Goal: Transaction & Acquisition: Purchase product/service

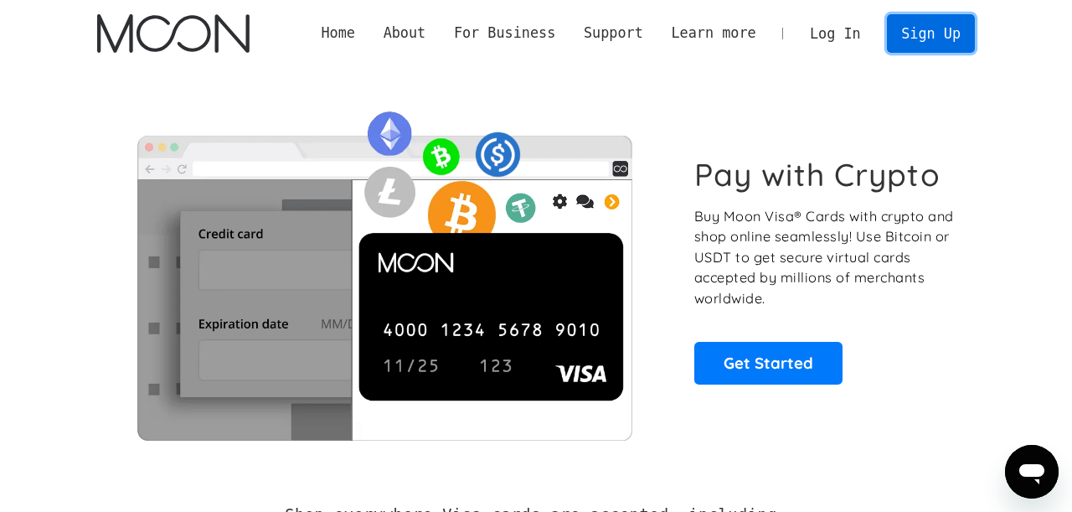
click at [919, 36] on link "Sign Up" at bounding box center [930, 33] width 87 height 38
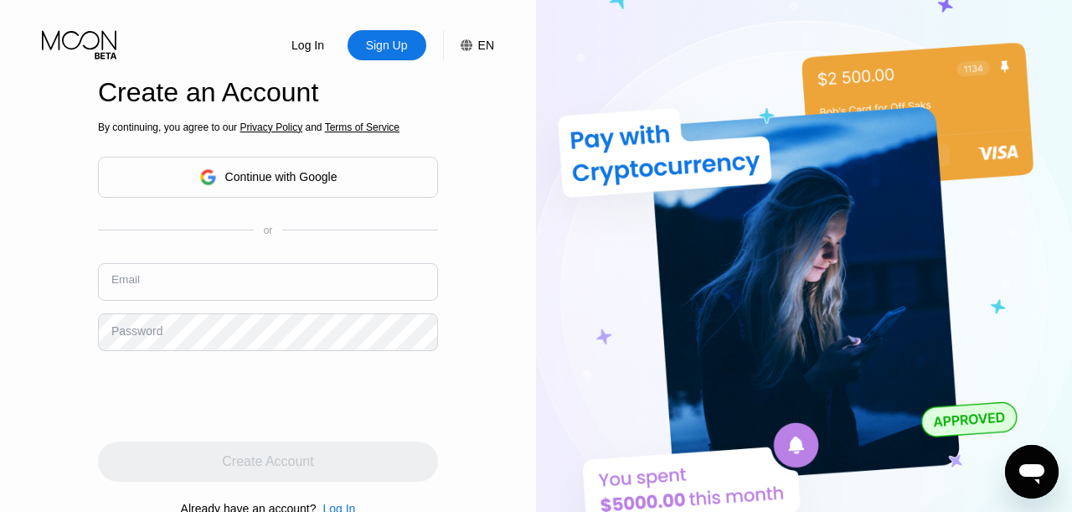
click at [182, 276] on input "text" at bounding box center [268, 282] width 340 height 38
paste input "nskjd5j@proton.me"
type input "nskjd5j@proton.me"
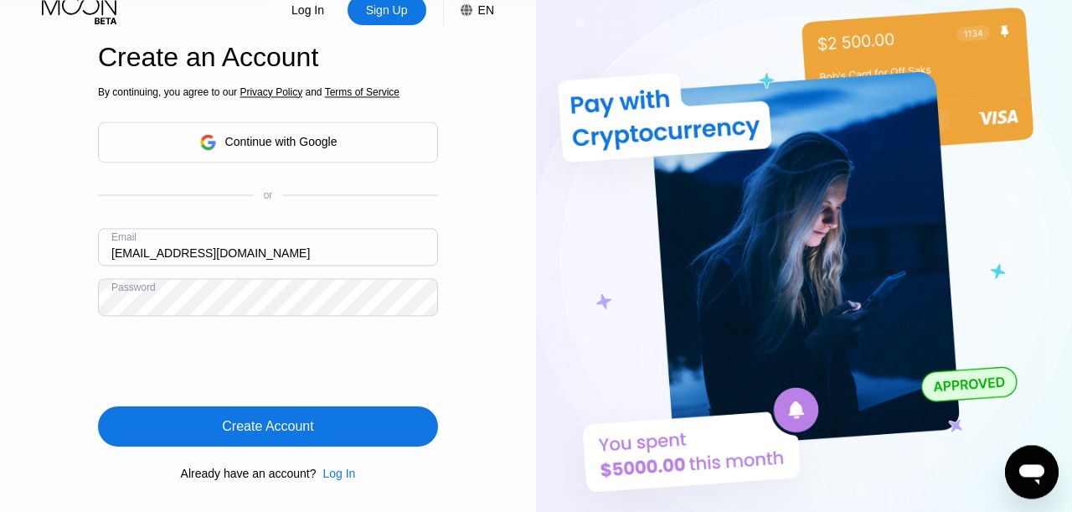
scroll to position [95, 0]
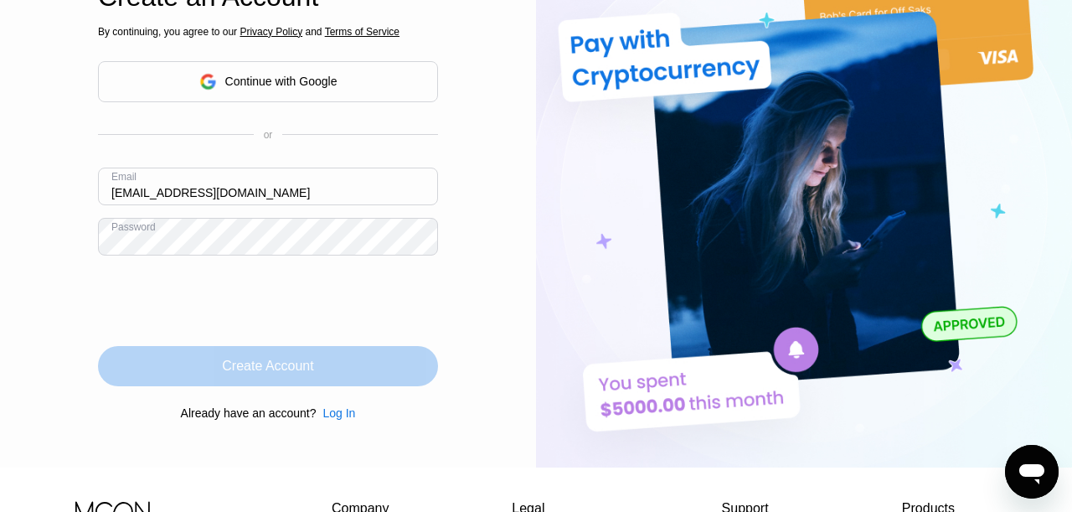
click at [272, 362] on div "Create Account" at bounding box center [267, 366] width 91 height 17
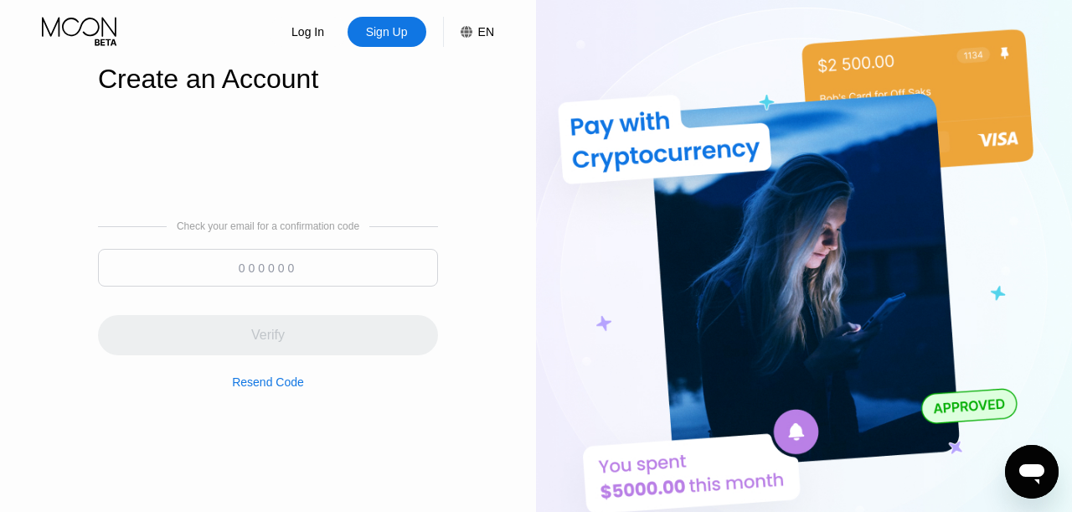
scroll to position [0, 0]
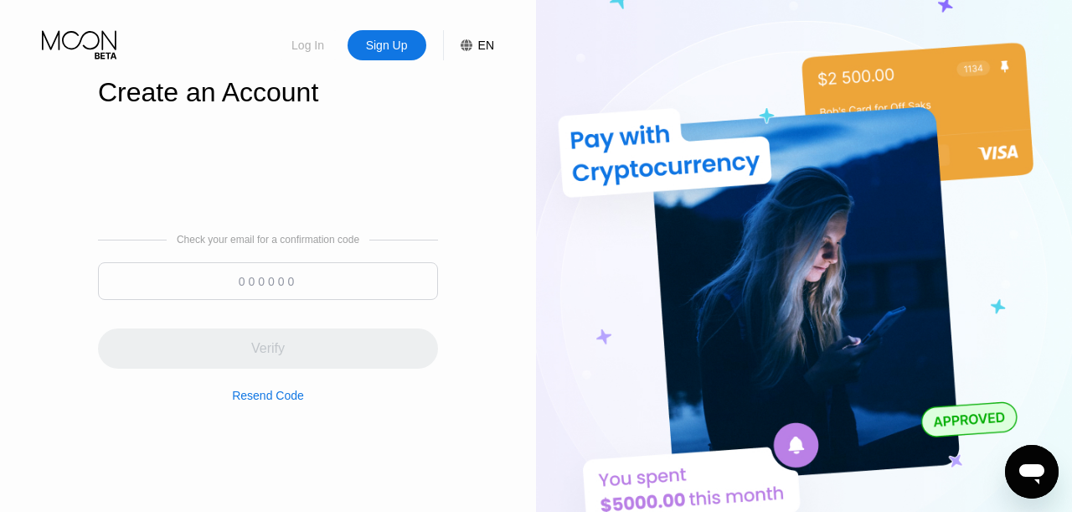
click at [308, 44] on div "Log In" at bounding box center [308, 45] width 36 height 17
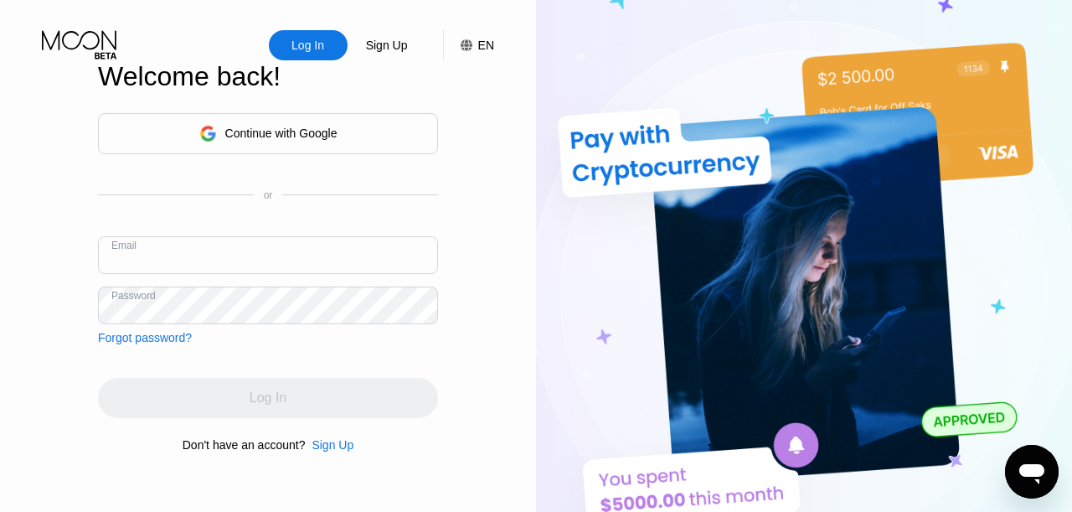
paste input "nskjd5j@proton.me"
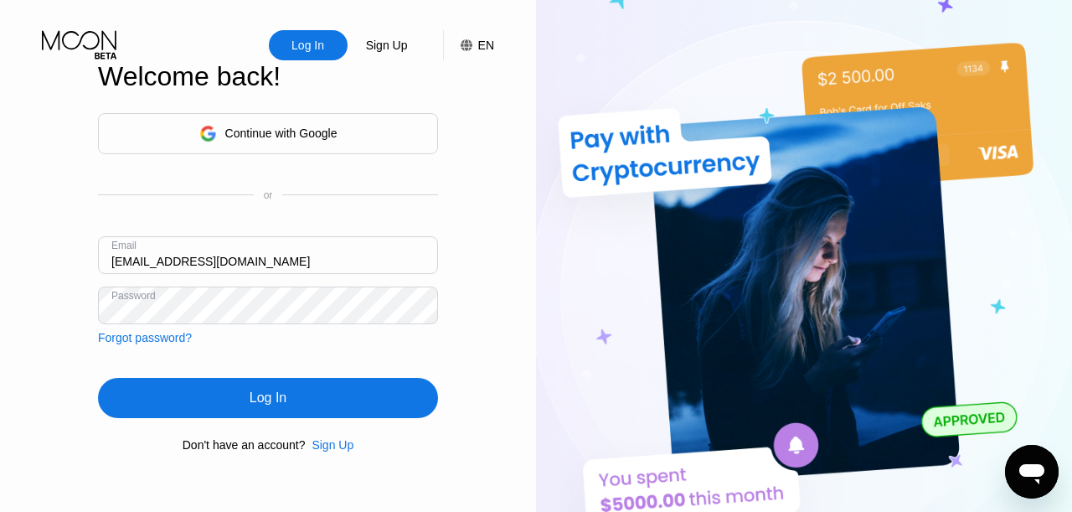
type input "nskjd5j@proton.me"
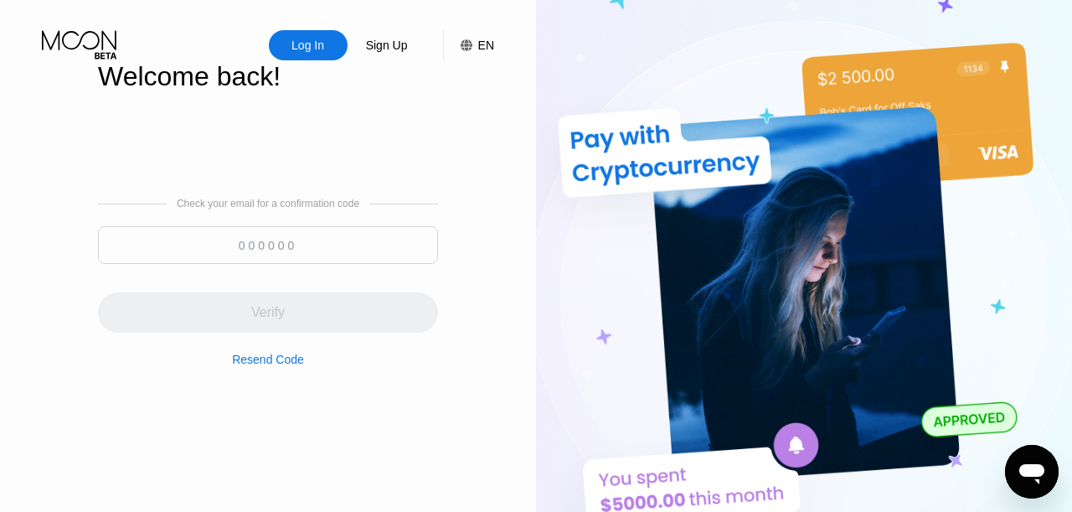
click at [308, 255] on input at bounding box center [268, 245] width 340 height 38
click at [234, 254] on input at bounding box center [268, 245] width 340 height 38
paste input "623020"
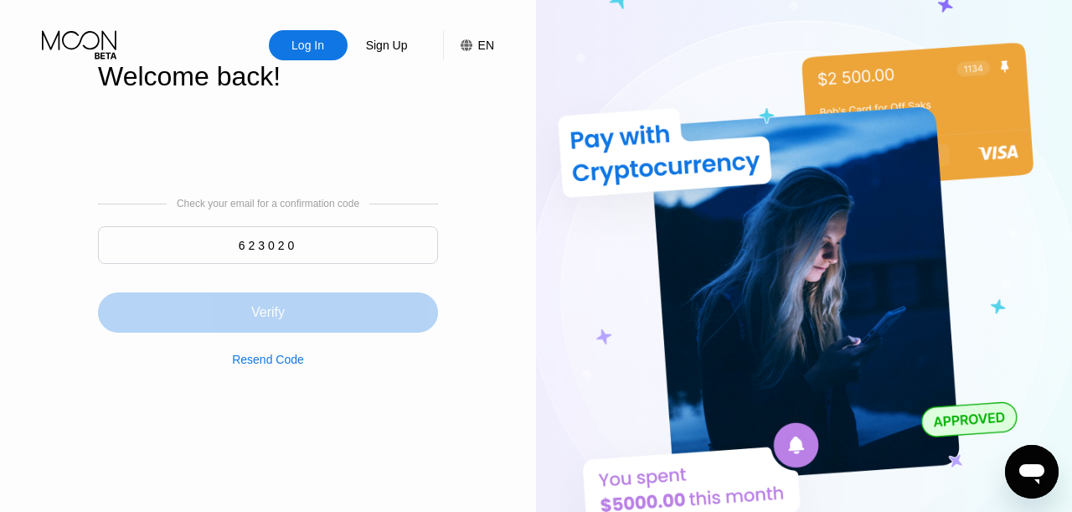
click at [335, 309] on div "Verify" at bounding box center [268, 312] width 340 height 40
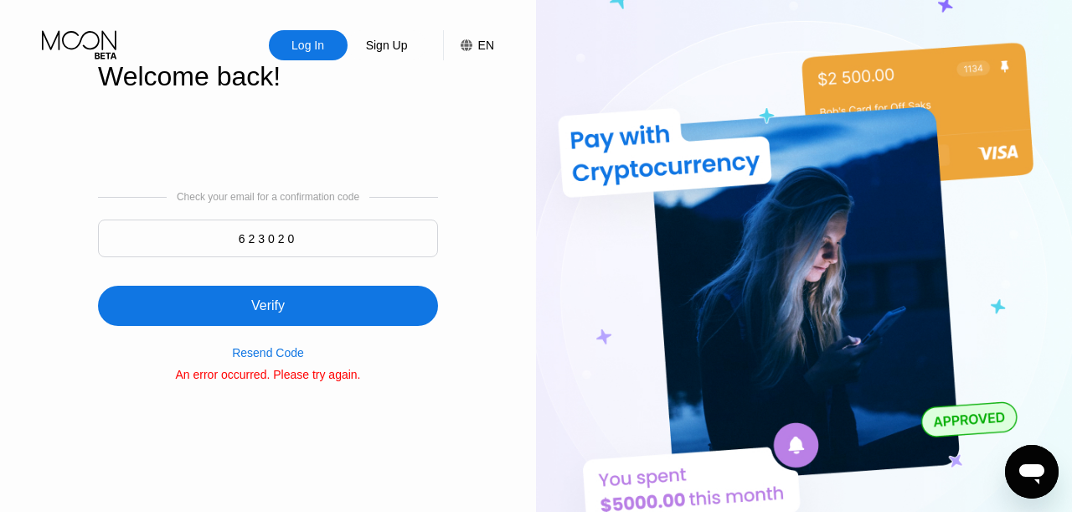
click at [254, 352] on div "Resend Code" at bounding box center [268, 352] width 72 height 13
click at [324, 225] on input "623020" at bounding box center [268, 238] width 340 height 38
paste input "843401"
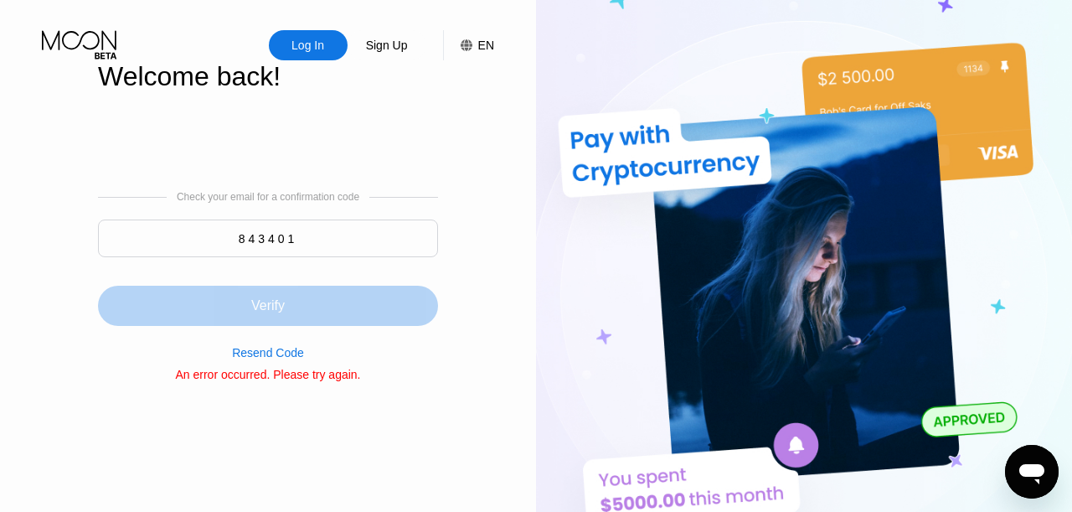
click at [277, 310] on div "Verify" at bounding box center [267, 305] width 33 height 17
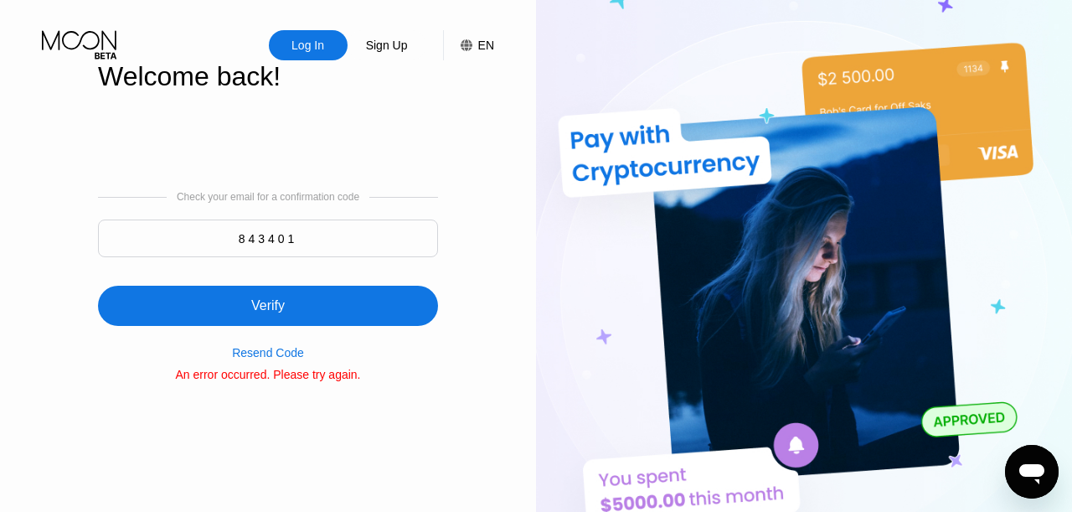
click at [221, 319] on div "Verify" at bounding box center [268, 306] width 340 height 40
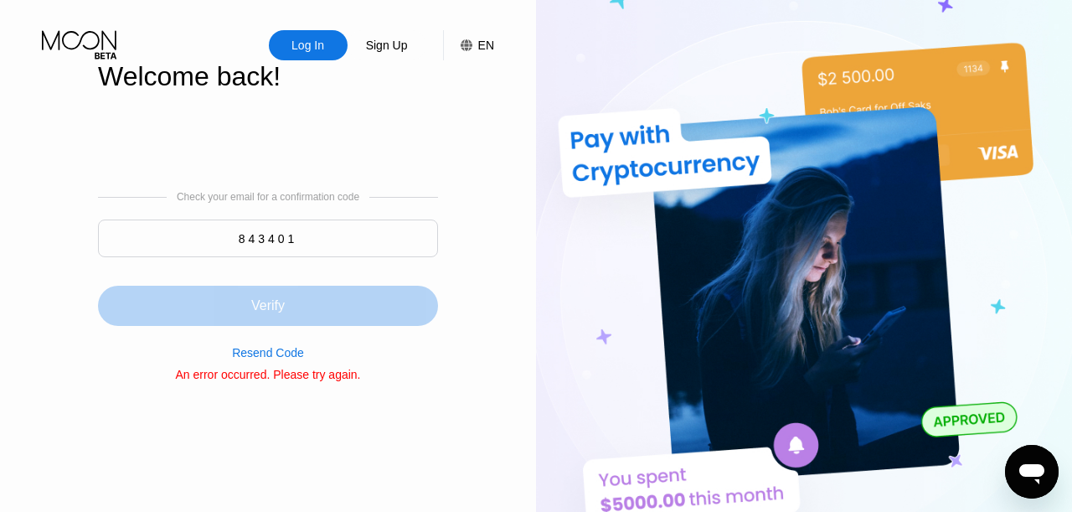
click at [266, 307] on div "Verify" at bounding box center [267, 305] width 33 height 17
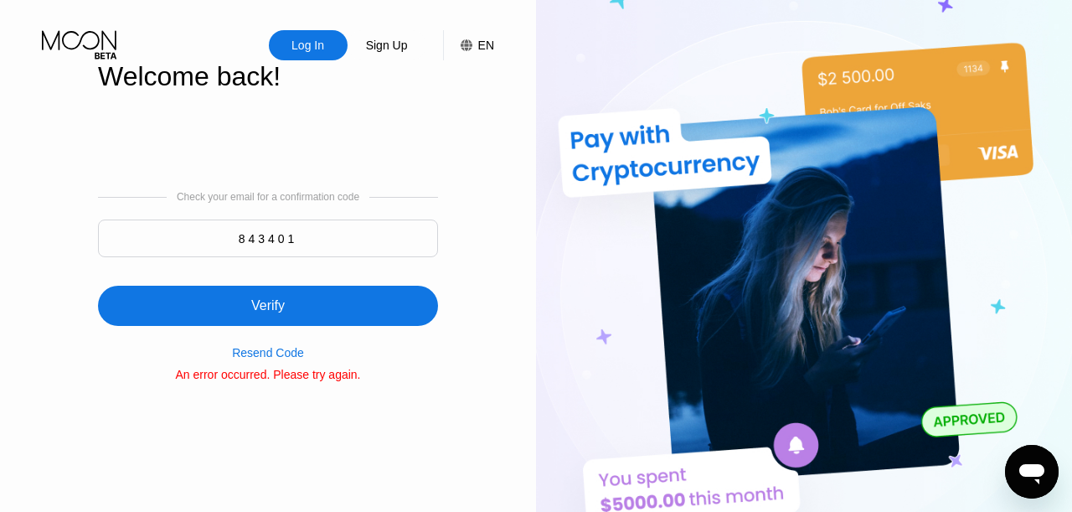
click at [311, 235] on input "843401" at bounding box center [268, 238] width 340 height 38
paste input "997854"
type input "997854"
click at [276, 295] on div "Verify" at bounding box center [268, 306] width 340 height 40
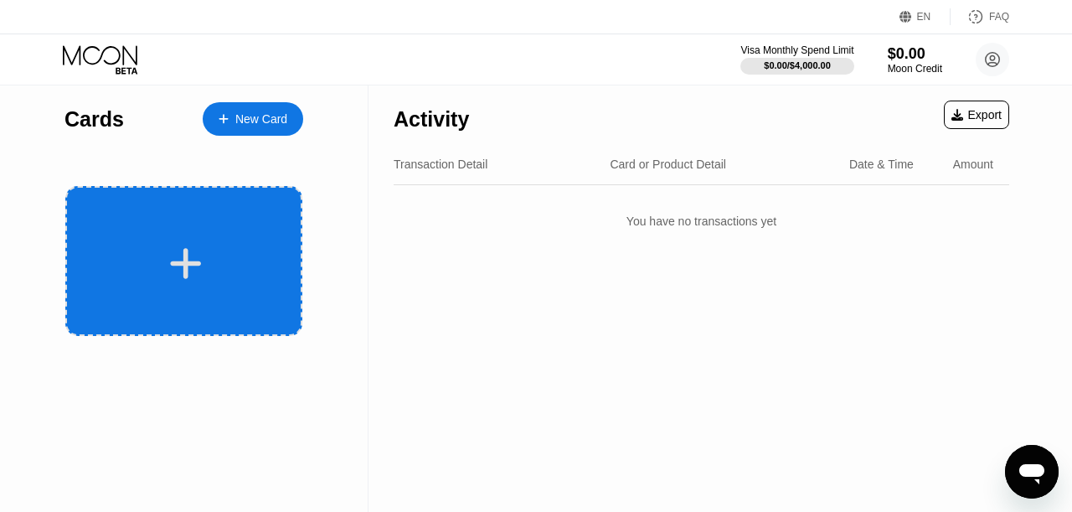
click at [224, 224] on div at bounding box center [183, 261] width 237 height 150
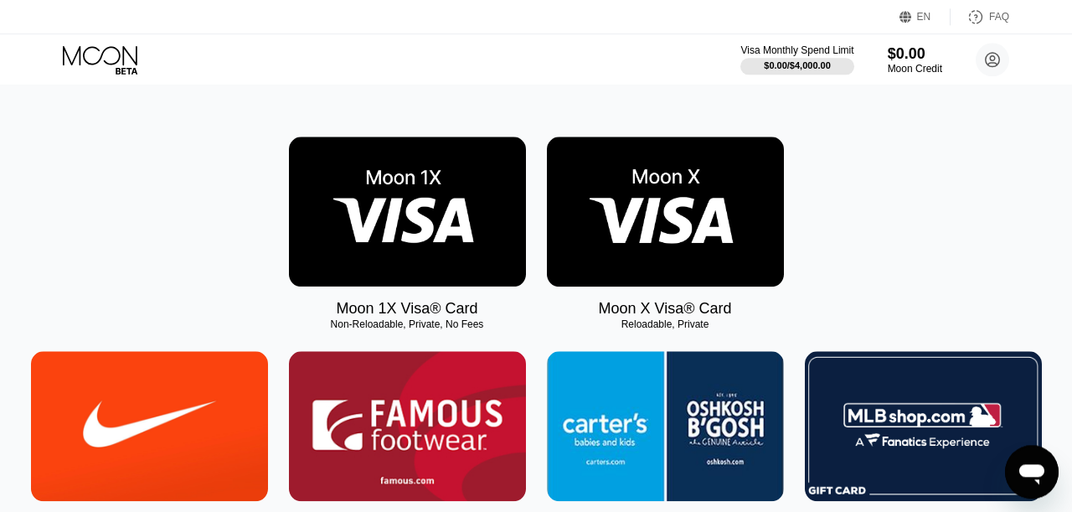
scroll to position [191, 0]
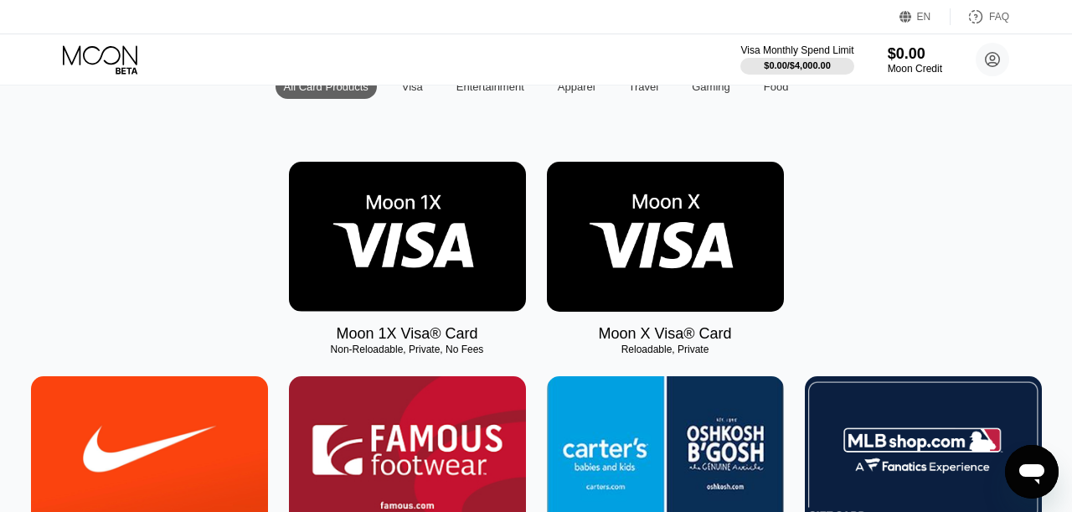
click at [381, 197] on img at bounding box center [407, 237] width 237 height 150
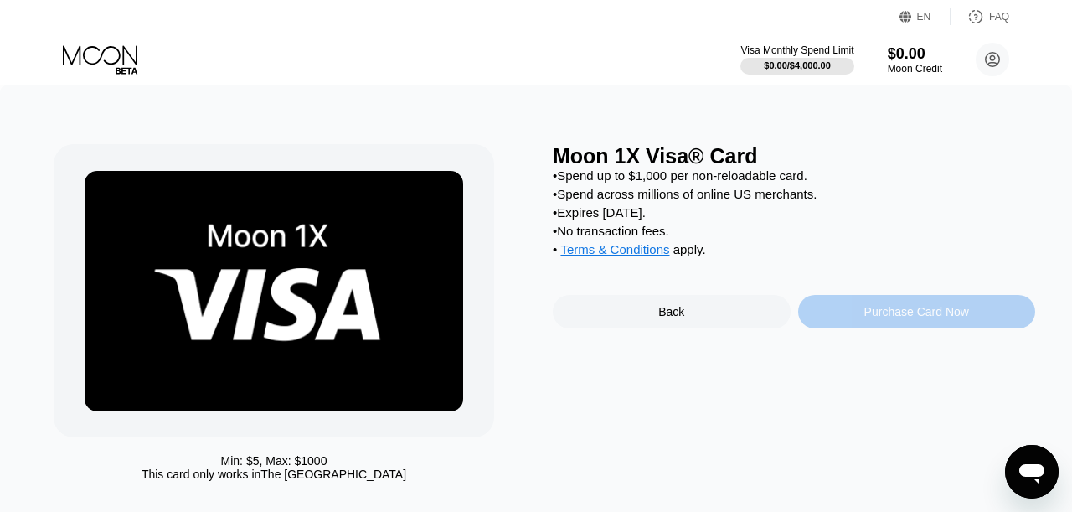
click at [915, 328] on div "Purchase Card Now" at bounding box center [917, 311] width 238 height 33
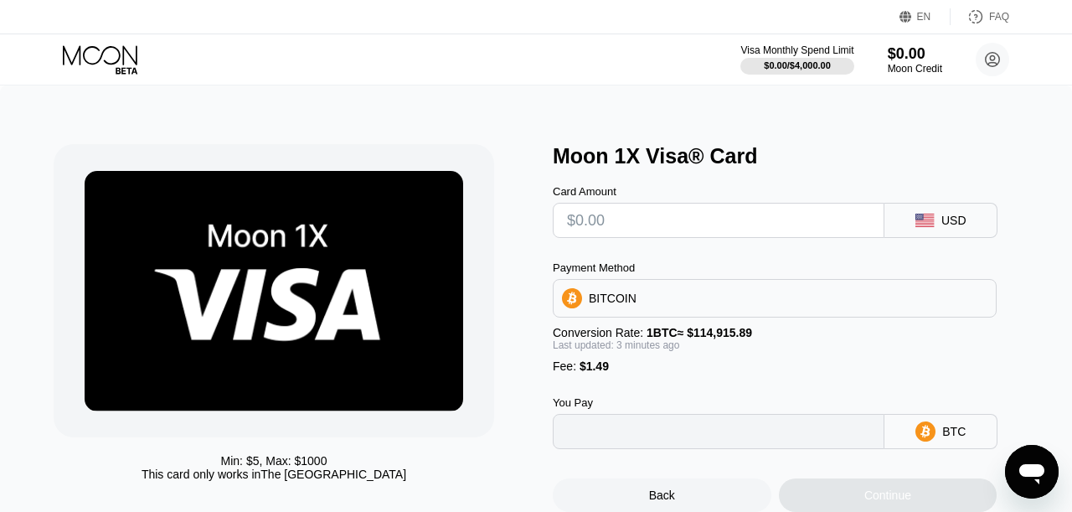
type input "0"
click at [715, 216] on input "text" at bounding box center [718, 220] width 303 height 33
click at [602, 215] on input "text" at bounding box center [718, 220] width 303 height 33
type input "$47"
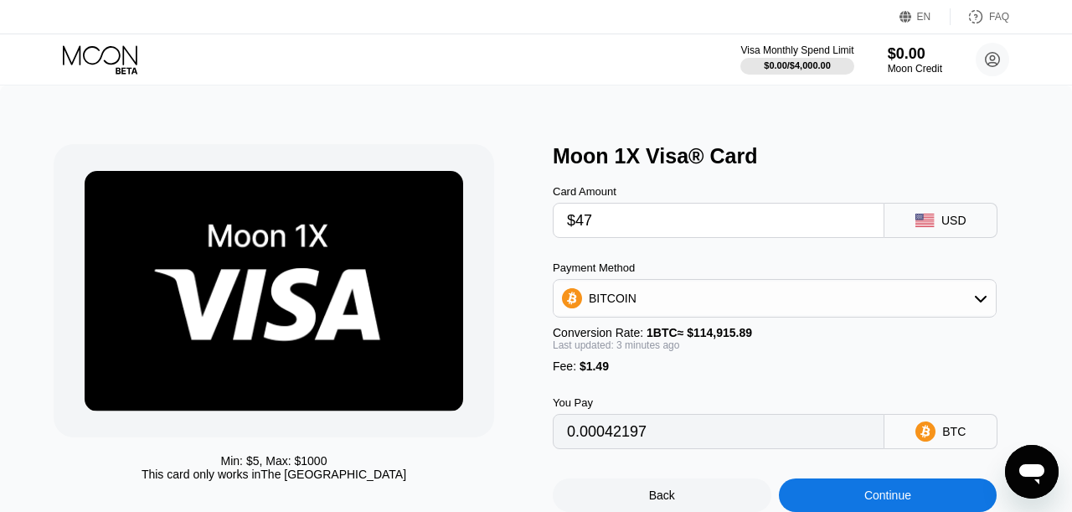
type input "0.00042193"
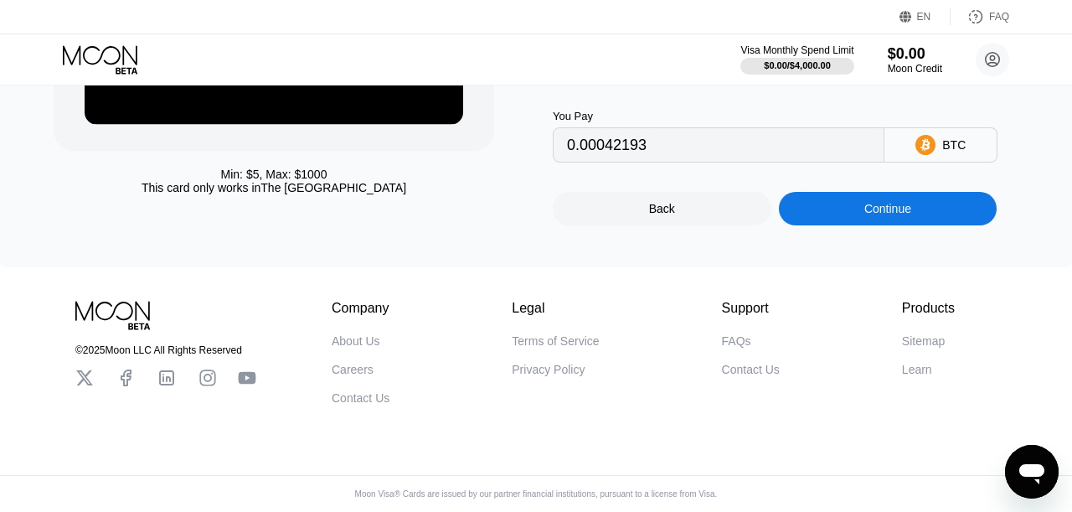
scroll to position [78, 0]
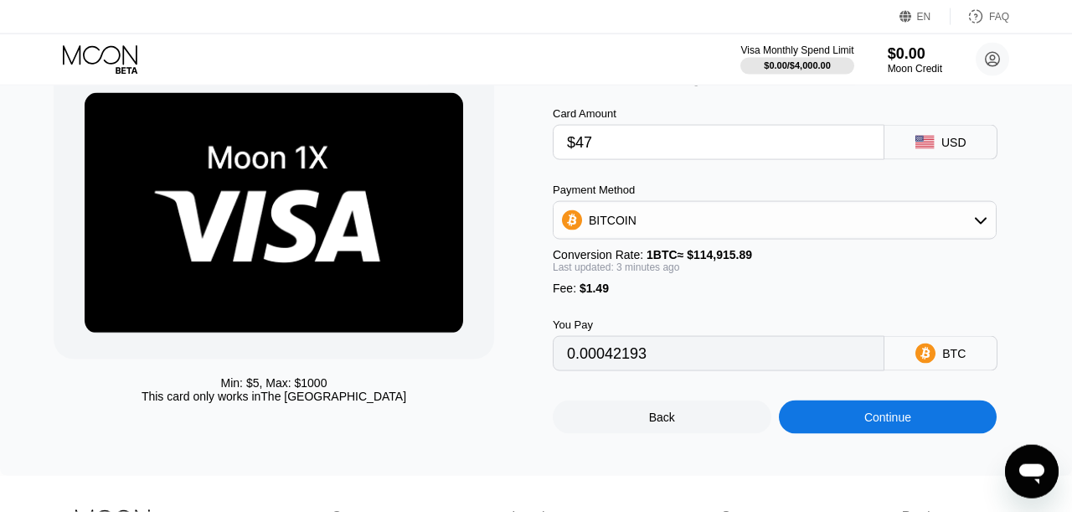
type input "$47"
click at [592, 356] on input "0.00042193" at bounding box center [718, 353] width 303 height 33
click at [934, 270] on div "Last updated: a few seconds ago" at bounding box center [775, 267] width 444 height 12
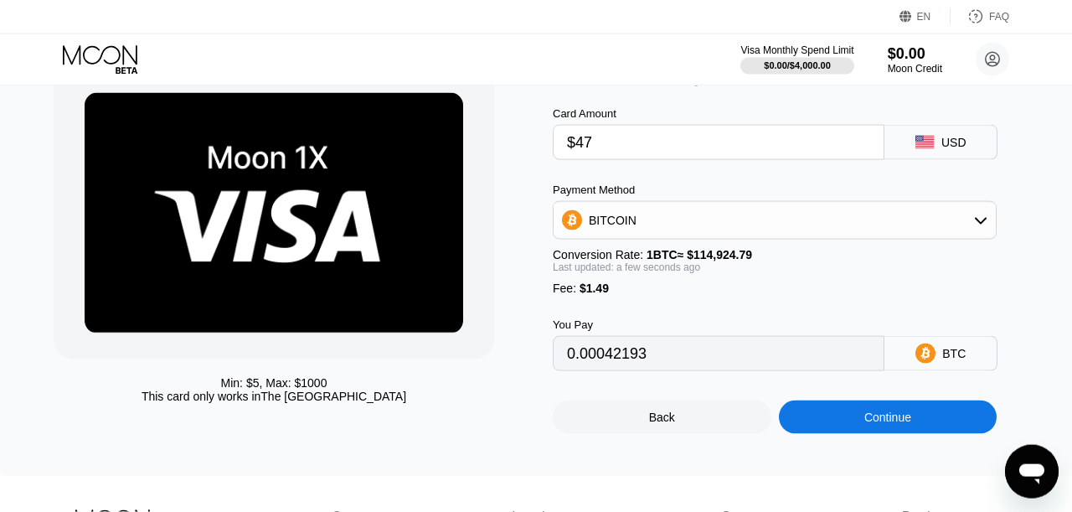
drag, startPoint x: 1056, startPoint y: 212, endPoint x: 1053, endPoint y: 247, distance: 35.3
click at [1053, 247] on div "Min: $ 5 , Max: $ 1000 This card only works in The United States Moon 1X Visa® …" at bounding box center [536, 242] width 1072 height 468
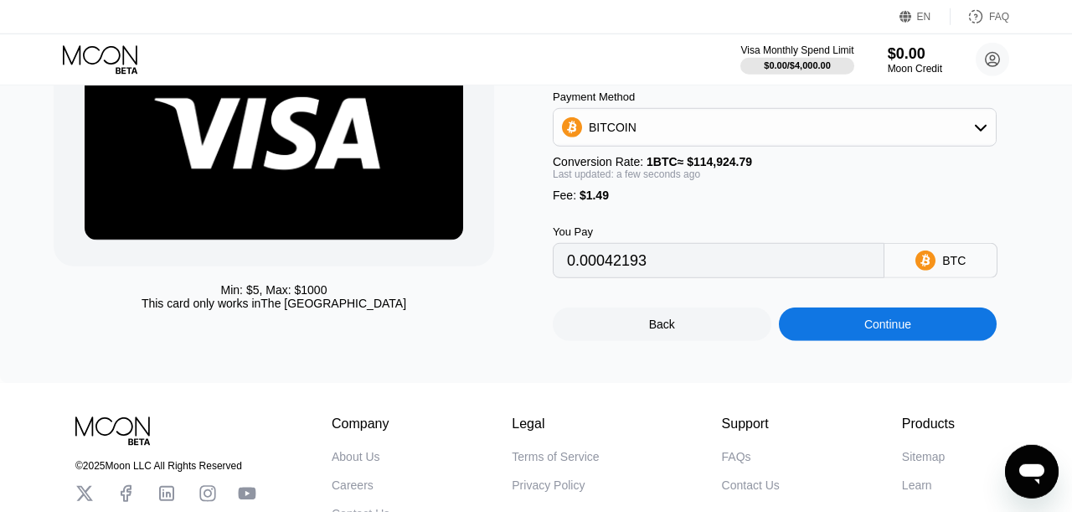
scroll to position [181, 0]
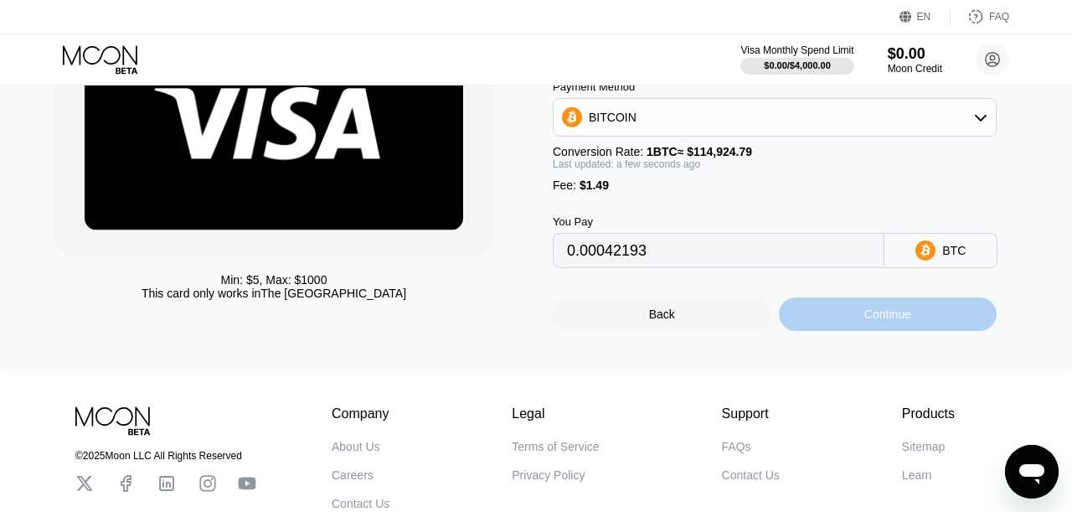
click at [837, 320] on div "Continue" at bounding box center [888, 313] width 219 height 33
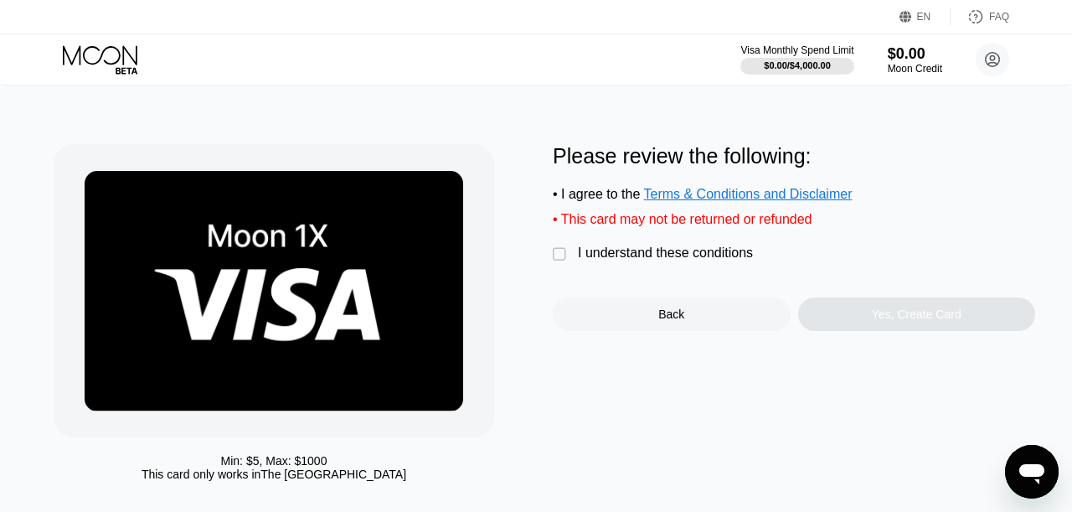
click at [549, 252] on div "Min: $ 5 , Max: $ 1000 This card only works in The United States Please review …" at bounding box center [536, 316] width 965 height 345
click at [567, 254] on div "" at bounding box center [561, 254] width 17 height 17
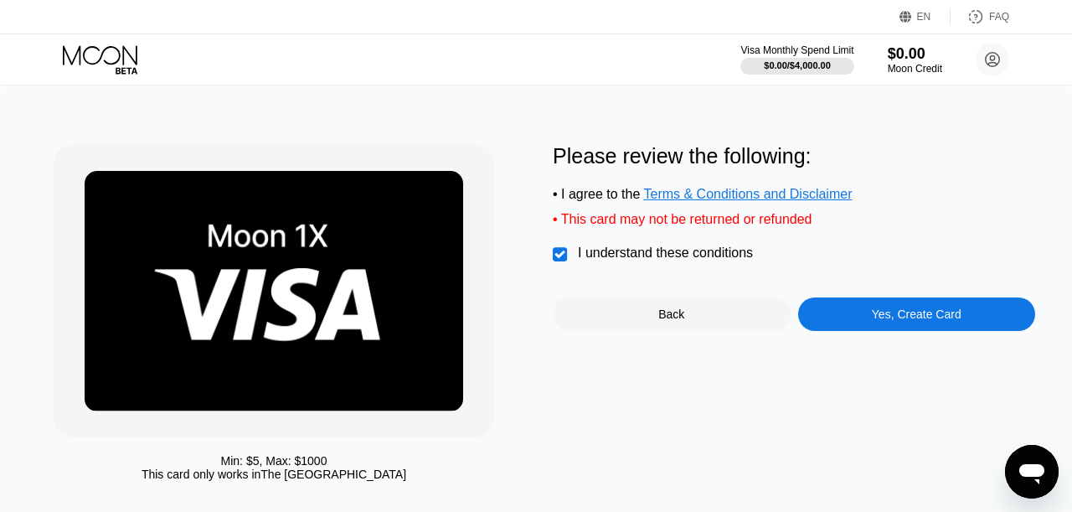
scroll to position [169, 0]
click at [654, 317] on div "Back" at bounding box center [672, 313] width 238 height 33
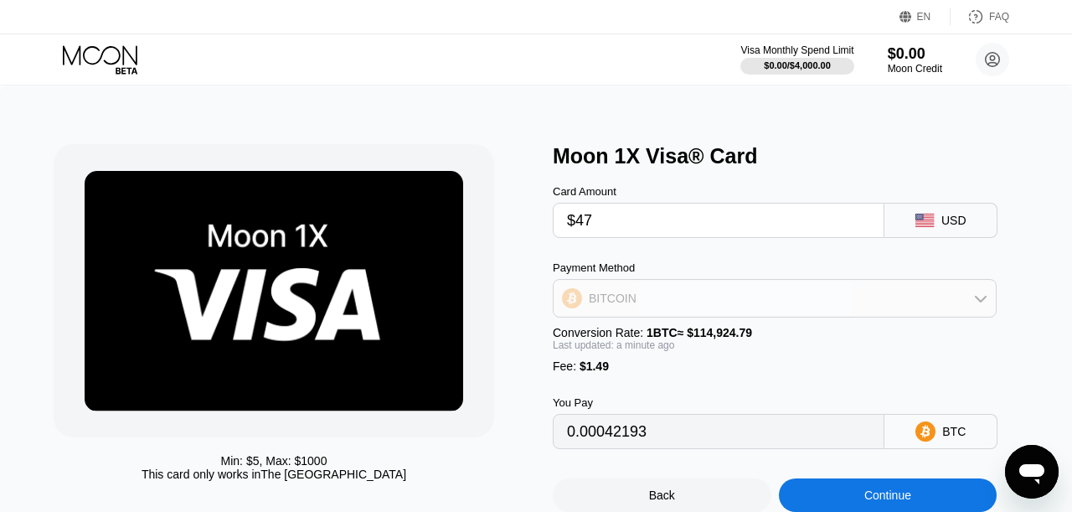
click at [856, 292] on div "BITCOIN" at bounding box center [775, 297] width 442 height 33
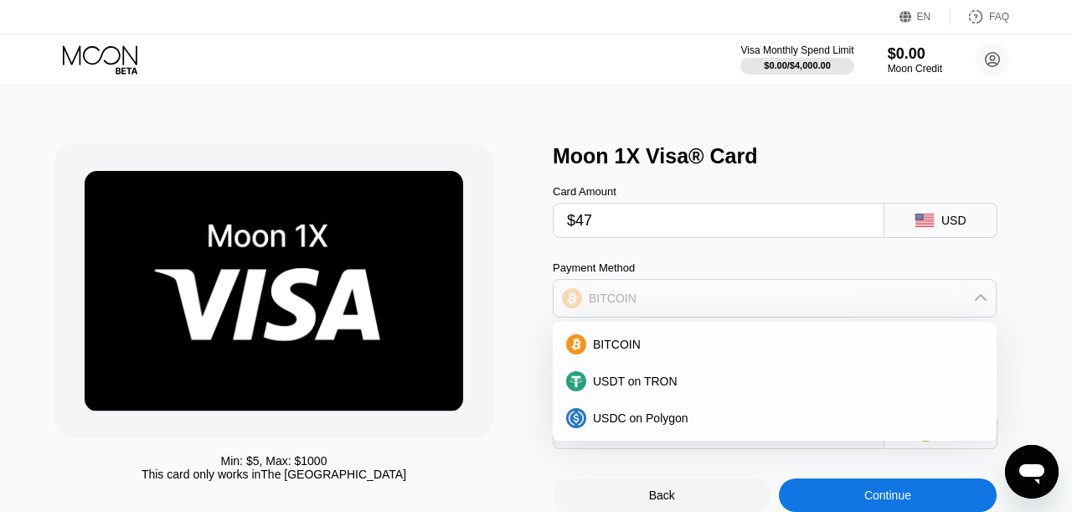
click at [856, 292] on div "BITCOIN" at bounding box center [775, 297] width 442 height 33
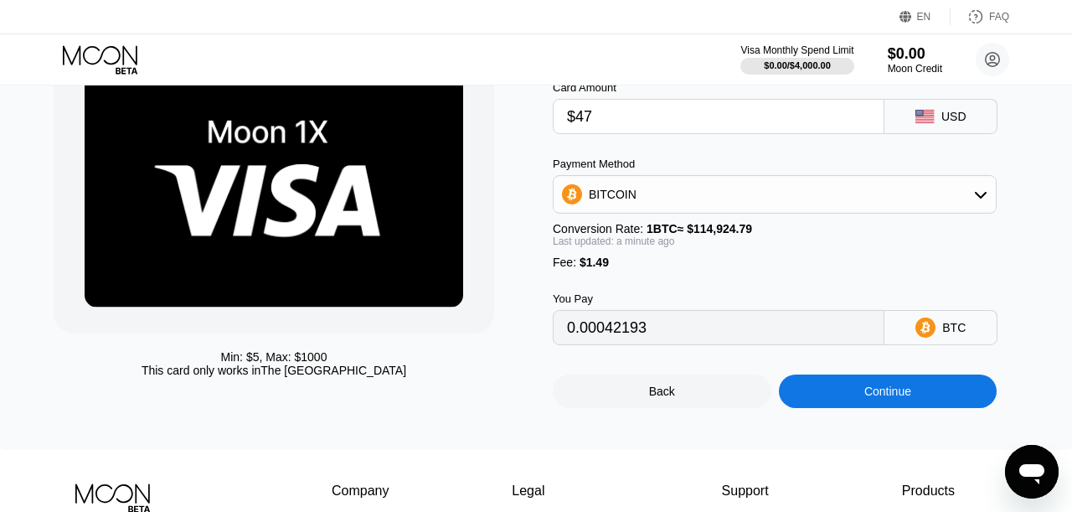
scroll to position [105, 0]
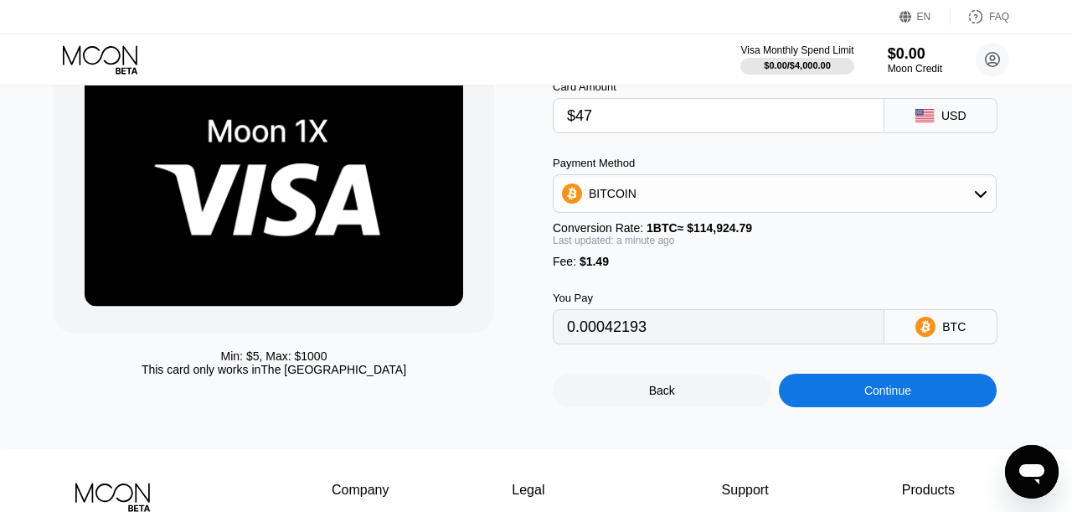
click at [874, 392] on div "Continue" at bounding box center [887, 390] width 47 height 13
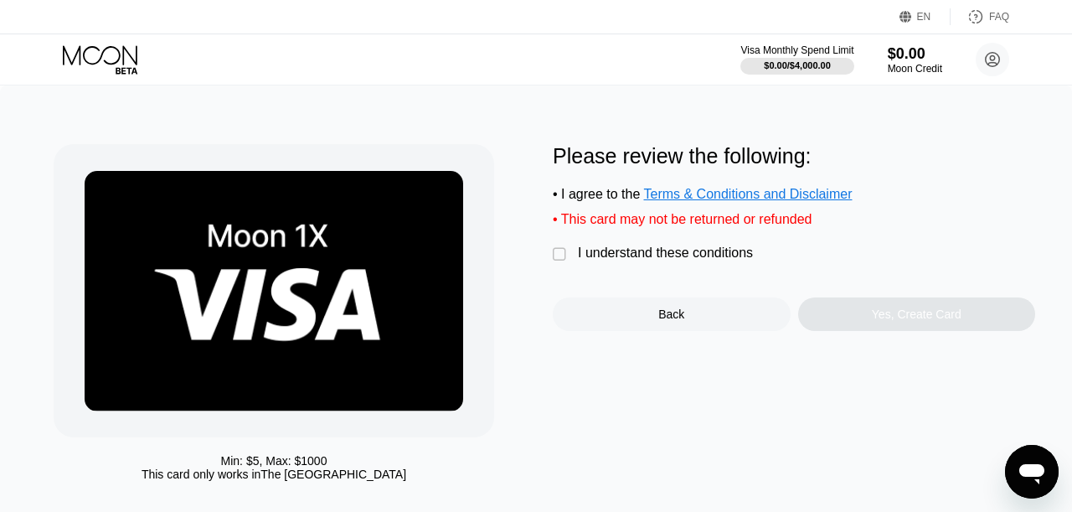
click at [560, 259] on div "" at bounding box center [561, 254] width 17 height 17
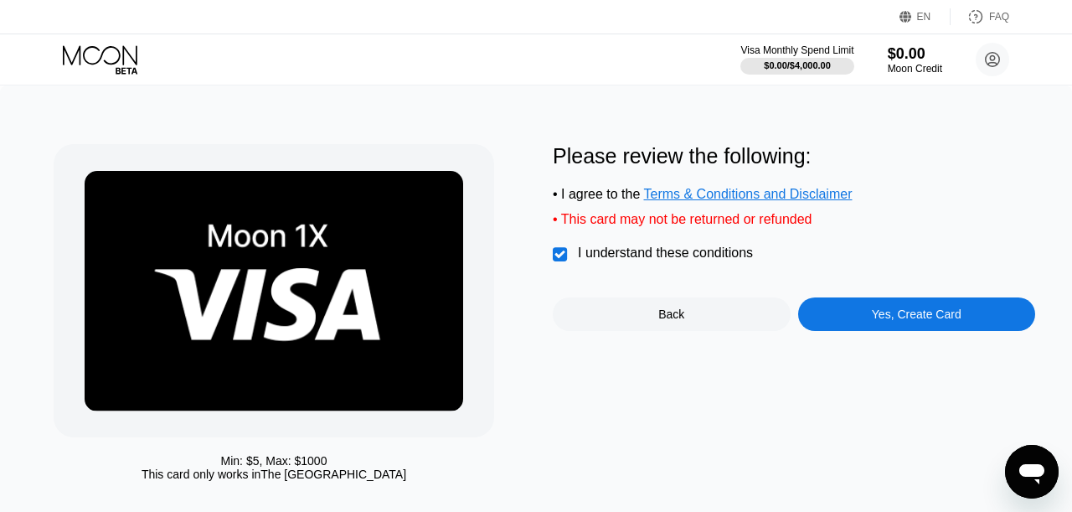
click at [904, 315] on div "Yes, Create Card" at bounding box center [917, 313] width 90 height 13
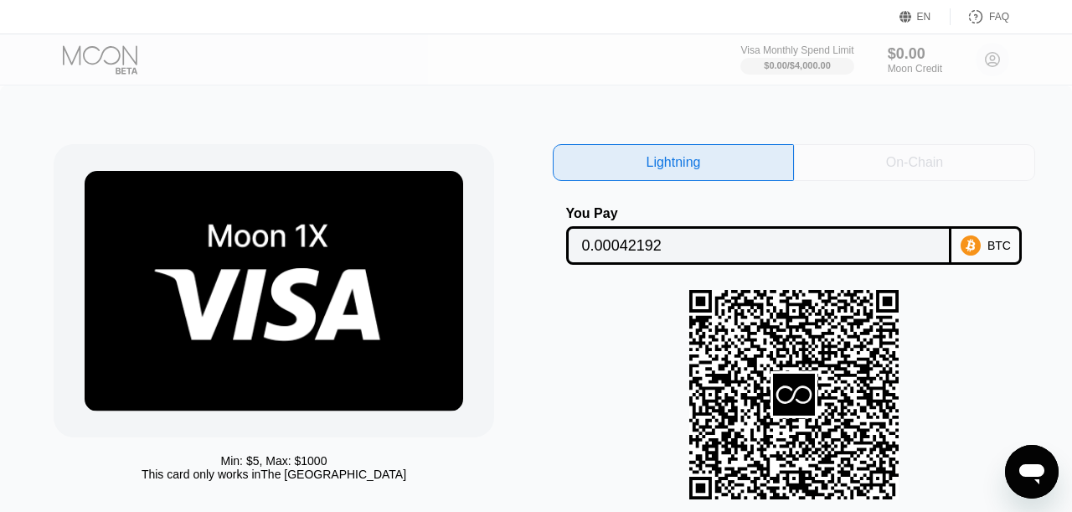
click at [925, 168] on div "On-Chain" at bounding box center [914, 162] width 57 height 17
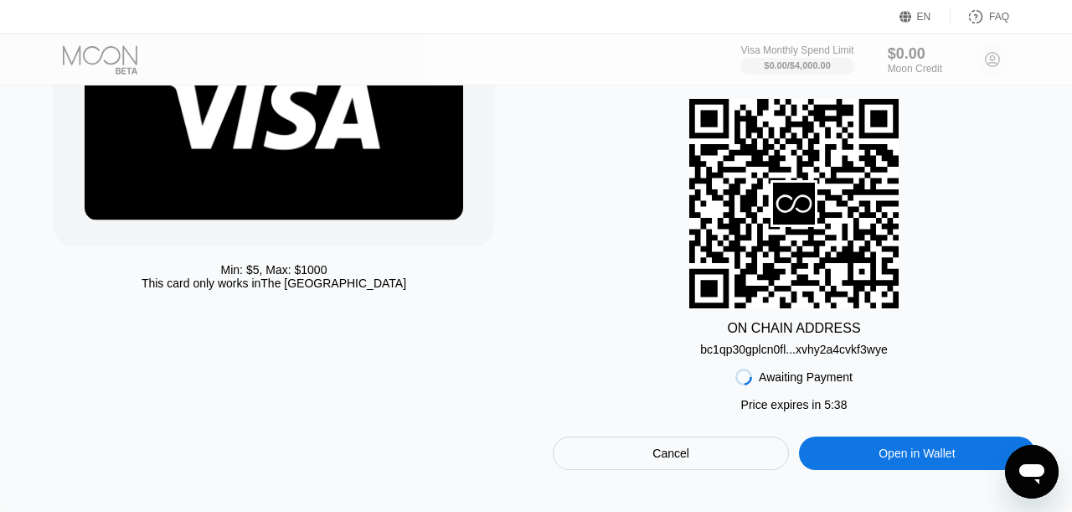
scroll to position [286, 0]
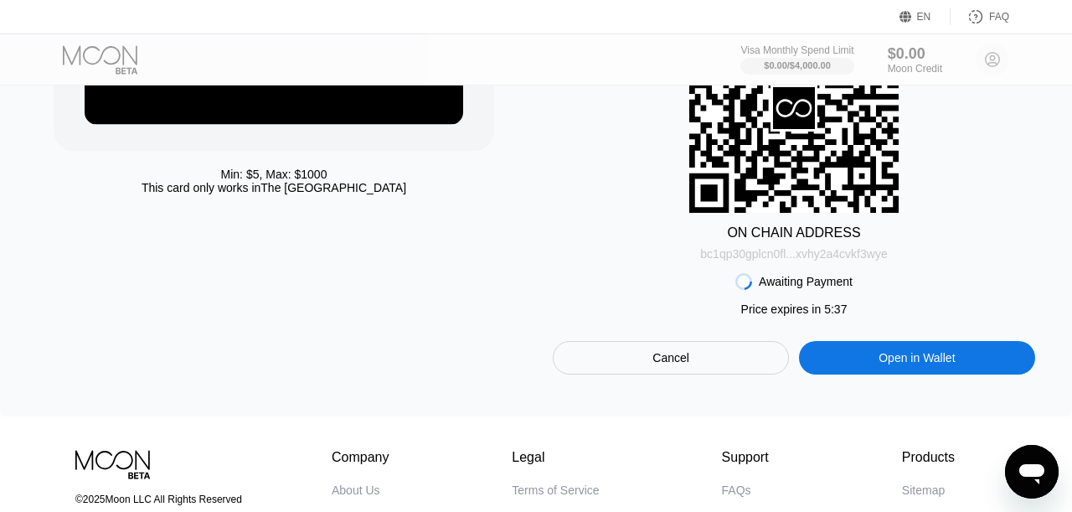
click at [853, 246] on div "bc1qp30gplcn0fl...xvhy2a4cvkf3wye" at bounding box center [793, 250] width 187 height 20
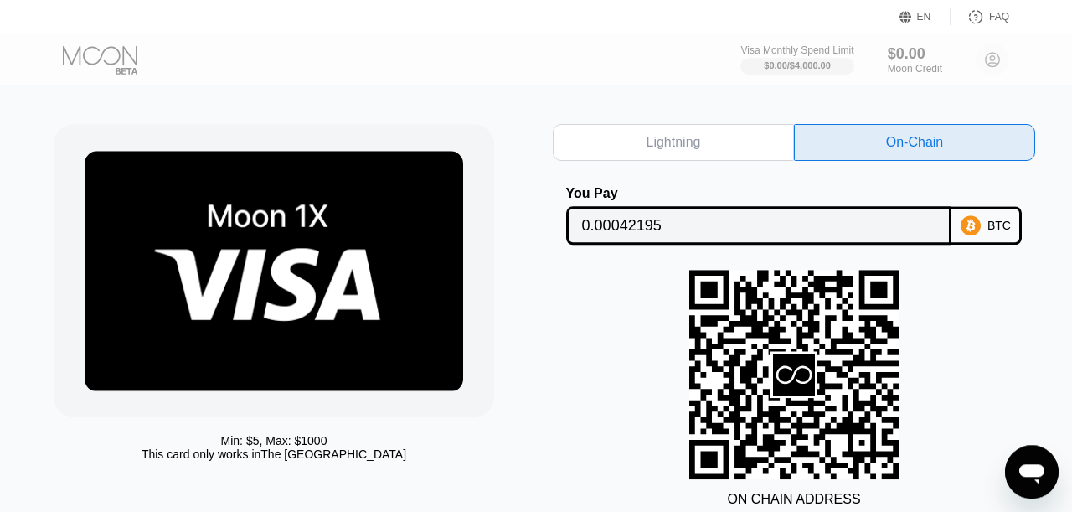
scroll to position [0, 0]
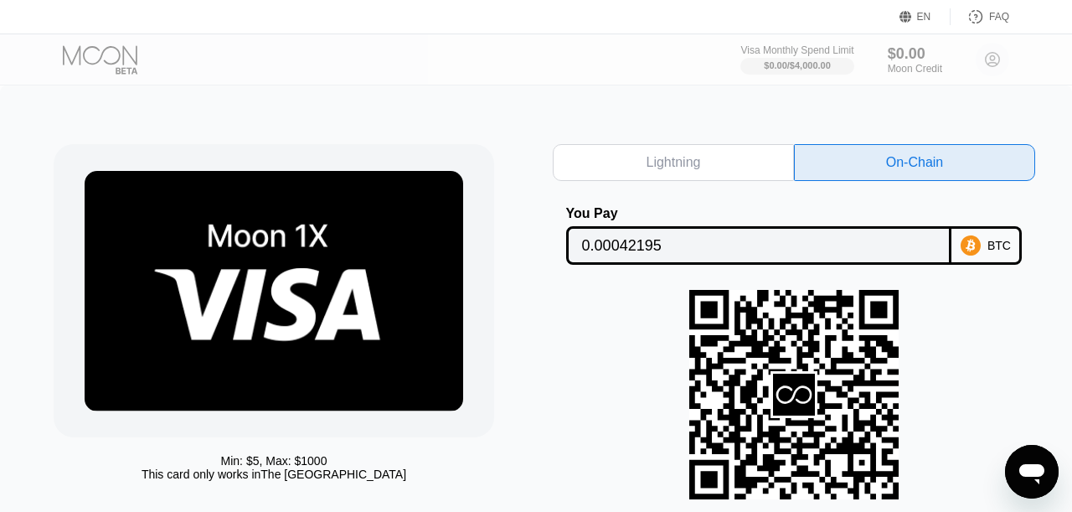
click at [928, 281] on div "Lightning On-Chain You Pay 0.00042195 BTC ON CHAIN ADDRESS bc1qp30gplcn0fl...xv…" at bounding box center [794, 402] width 482 height 517
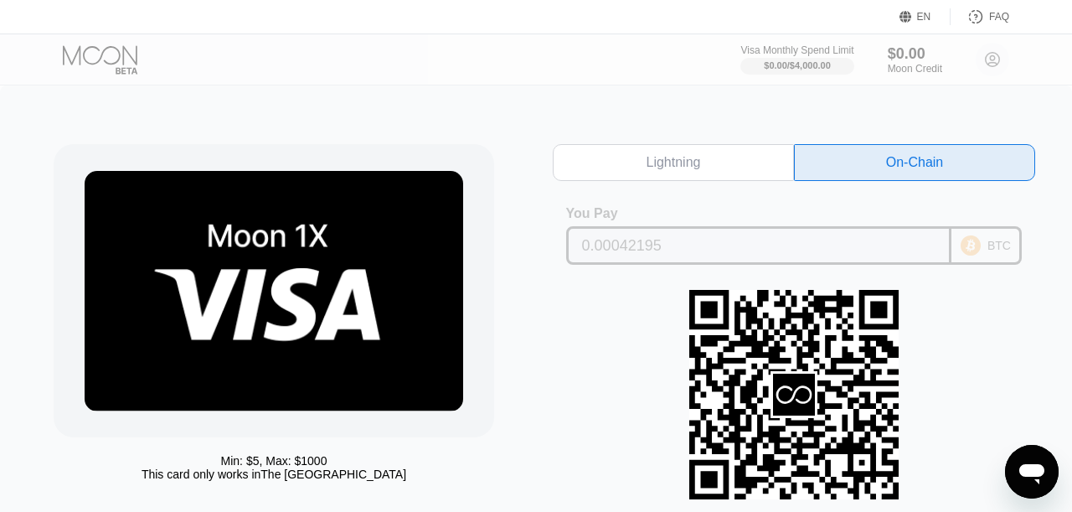
drag, startPoint x: 684, startPoint y: 240, endPoint x: 541, endPoint y: 237, distance: 143.2
click at [582, 237] on input "0.00042195" at bounding box center [759, 245] width 354 height 33
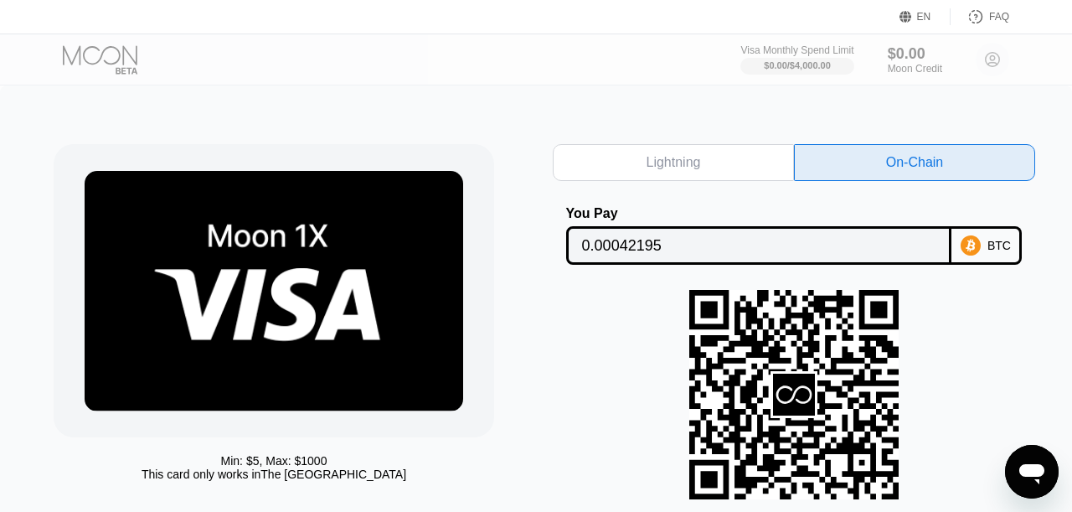
click at [1023, 390] on div "ON CHAIN ADDRESS bc1qp30gplcn0fl...xvhy2a4cvkf3wye" at bounding box center [794, 418] width 482 height 257
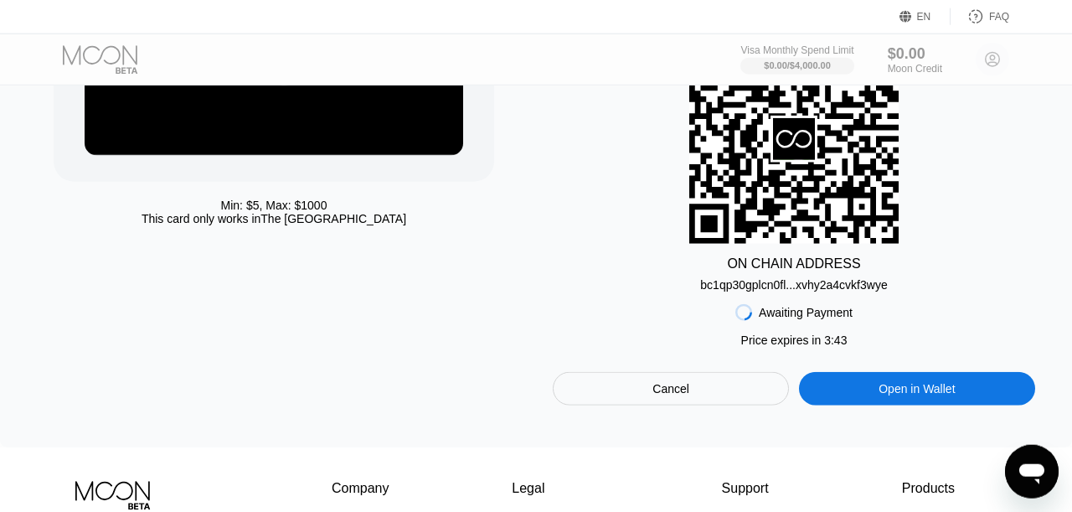
scroll to position [257, 0]
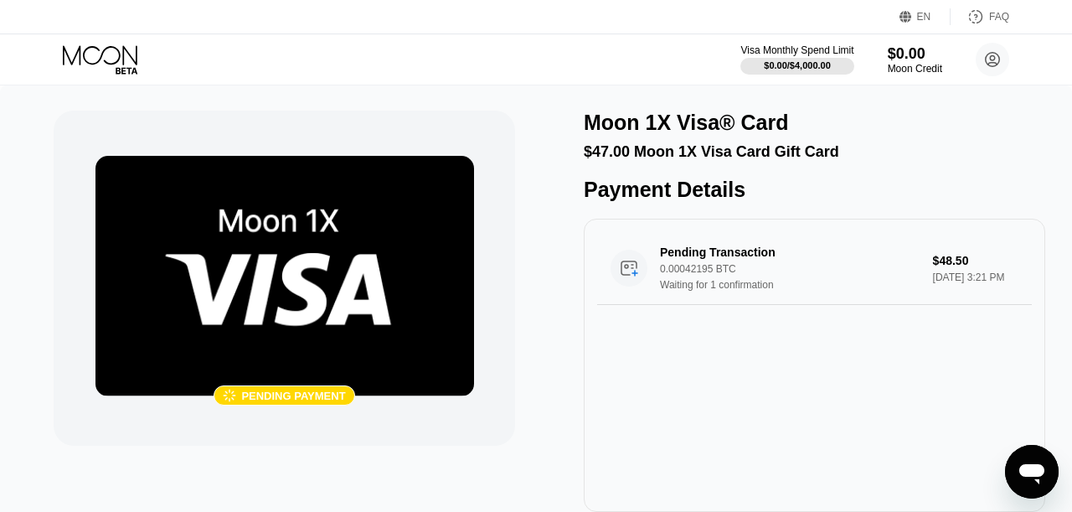
click at [378, 372] on img at bounding box center [284, 276] width 379 height 240
click at [10, 191] on div " Pending payment Moon 1X Visa® Card $47.00 Moon 1X Visa Card Gift Card Payment…" at bounding box center [536, 319] width 1072 height 468
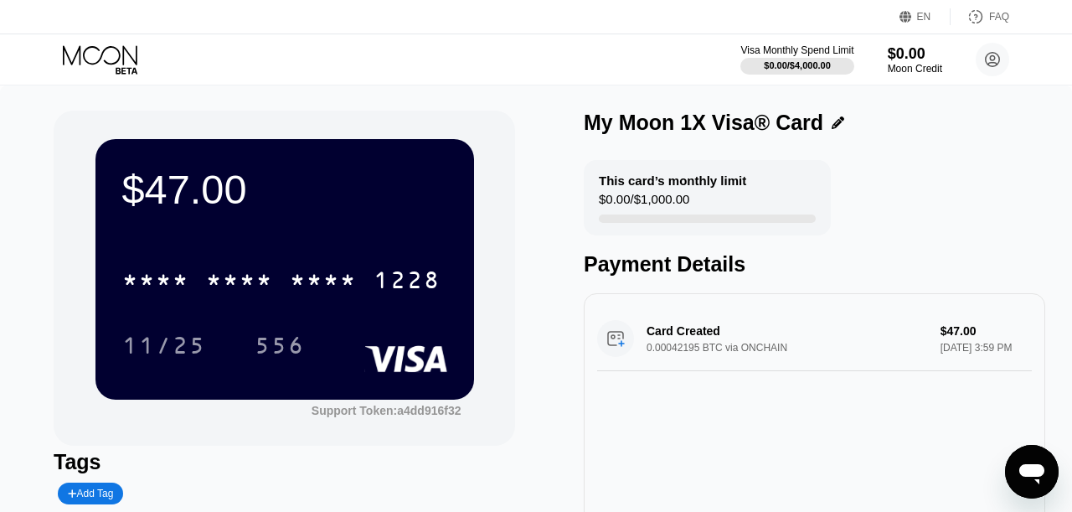
click at [743, 114] on div "My Moon 1X Visa® Card" at bounding box center [704, 123] width 240 height 24
click at [645, 341] on div "Card Created 0.00042195 BTC via ONCHAIN $47.00 [DATE] 3:59 PM" at bounding box center [814, 339] width 435 height 64
click at [691, 329] on div "Card Created 0.00042195 BTC via ONCHAIN $47.00 [DATE] 3:59 PM" at bounding box center [814, 339] width 435 height 64
click at [965, 322] on div "Card Created 0.00042195 BTC via ONCHAIN $47.00 [DATE] 3:59 PM" at bounding box center [814, 339] width 435 height 64
click at [966, 335] on div "Card Created 0.00042195 BTC via ONCHAIN $47.00 [DATE] 3:59 PM" at bounding box center [814, 339] width 435 height 64
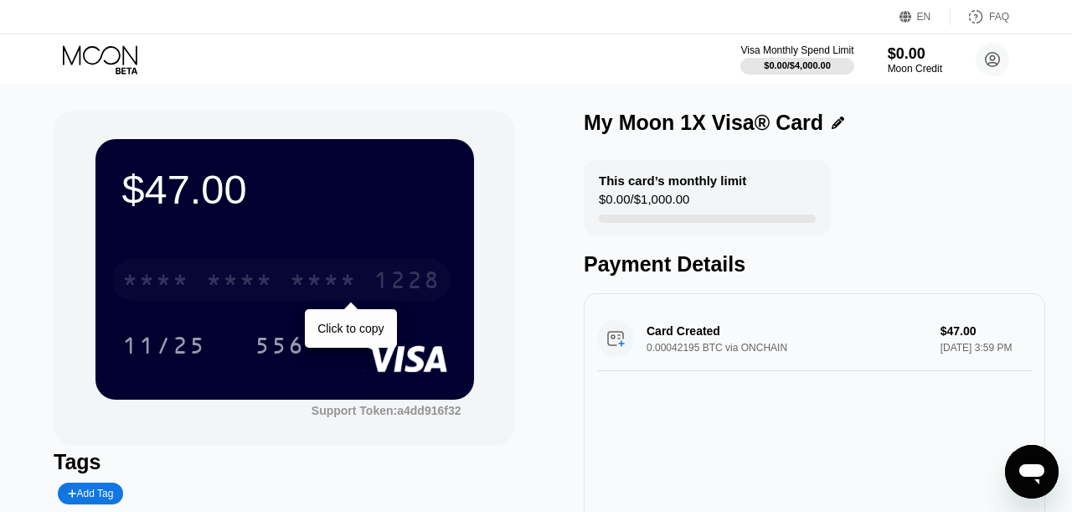
click at [326, 278] on div "* * * *" at bounding box center [323, 282] width 67 height 27
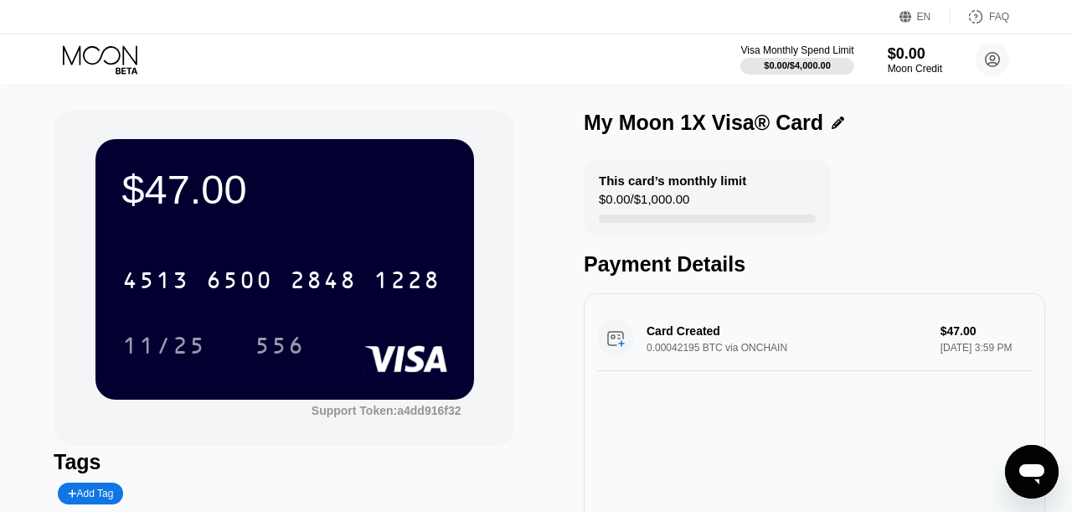
click at [265, 167] on div "$47.00" at bounding box center [284, 189] width 325 height 47
click at [178, 200] on div "$47.00" at bounding box center [284, 189] width 325 height 47
click at [415, 362] on rect at bounding box center [405, 358] width 83 height 27
click at [642, 196] on div "$0.00 / $1,000.00" at bounding box center [644, 203] width 90 height 23
click at [636, 179] on div "This card’s monthly limit" at bounding box center [672, 180] width 147 height 14
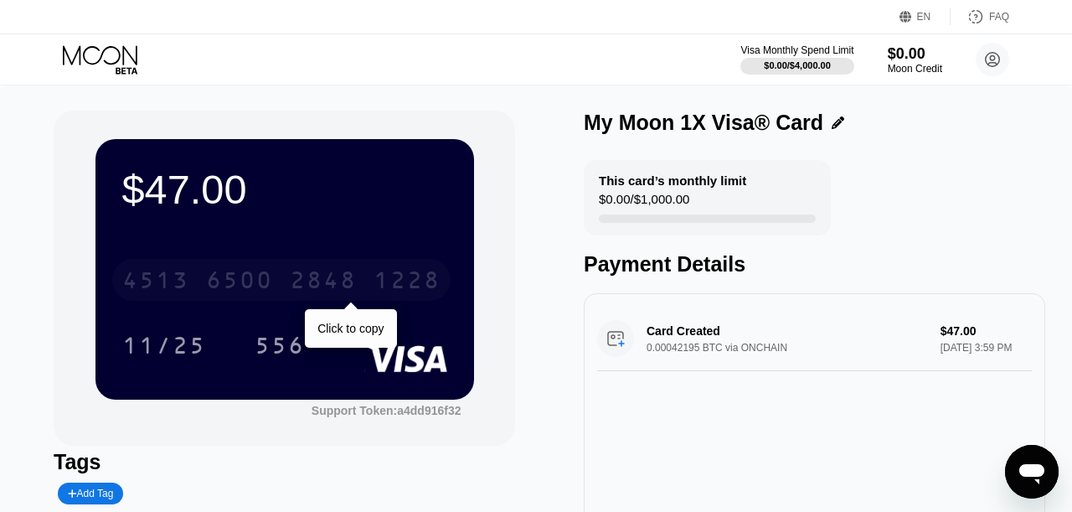
click at [246, 268] on div "[CREDIT_CARD_NUMBER]" at bounding box center [281, 280] width 338 height 42
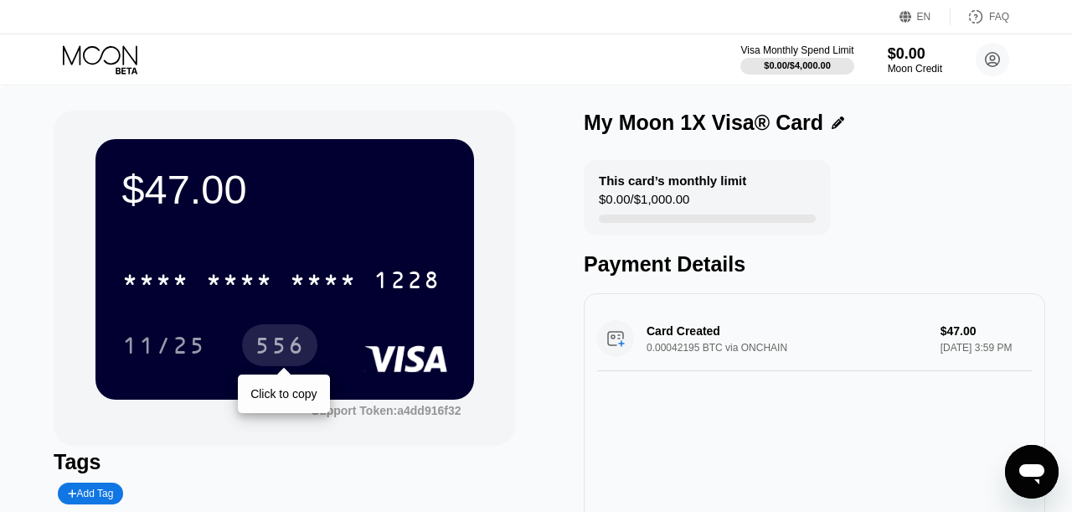
click at [284, 346] on div "556" at bounding box center [280, 347] width 50 height 27
